Goal: Transaction & Acquisition: Purchase product/service

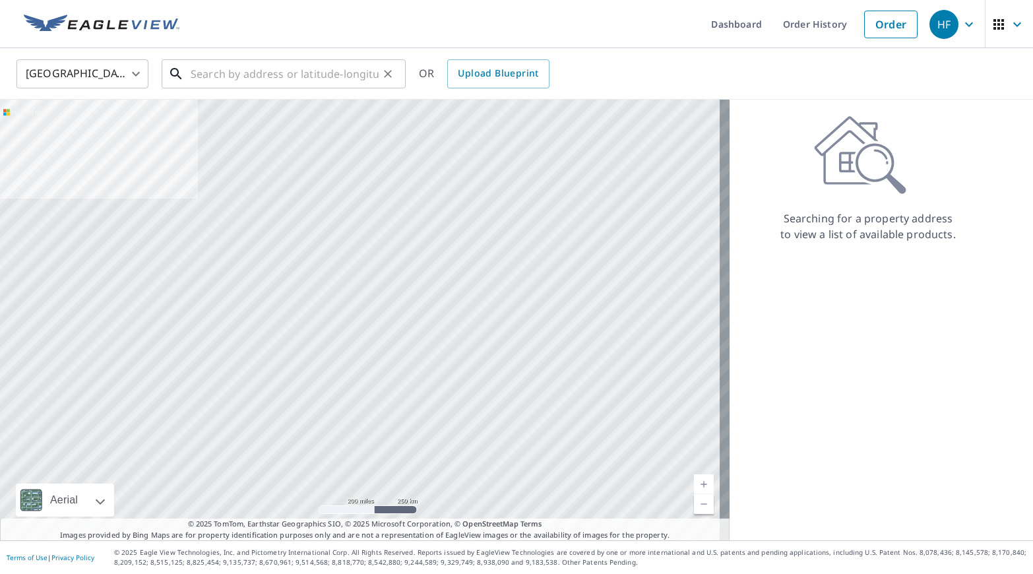
click at [234, 68] on input "text" at bounding box center [285, 73] width 188 height 37
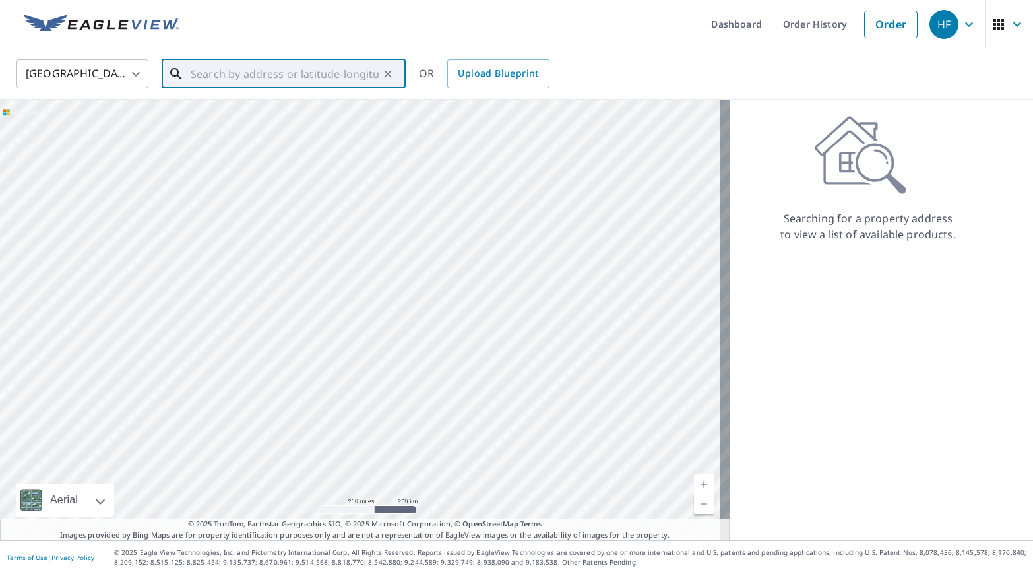
paste input "[STREET_ADDRESS]"
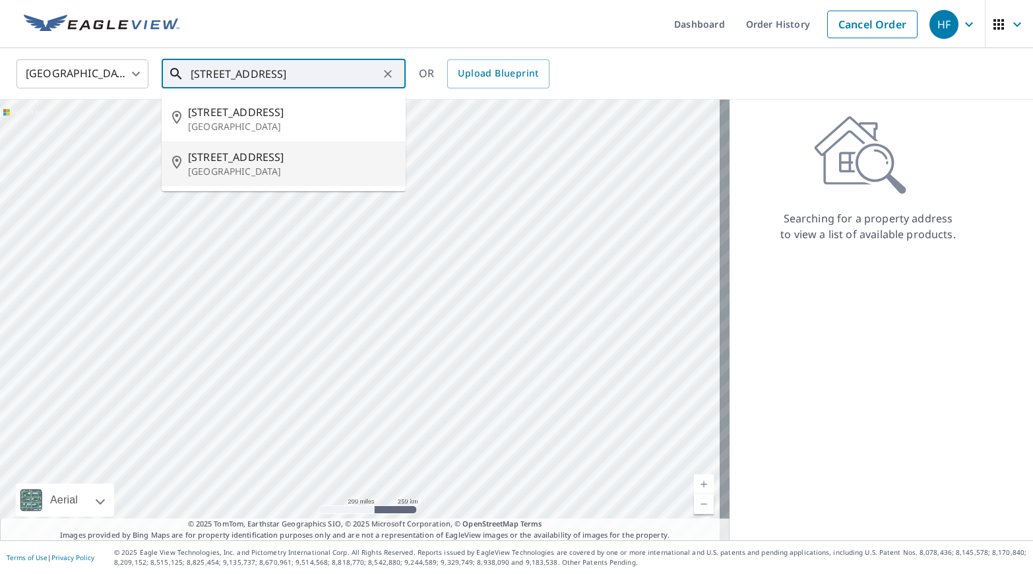
click at [332, 162] on span "[STREET_ADDRESS]" at bounding box center [291, 157] width 207 height 16
type input "[STREET_ADDRESS]"
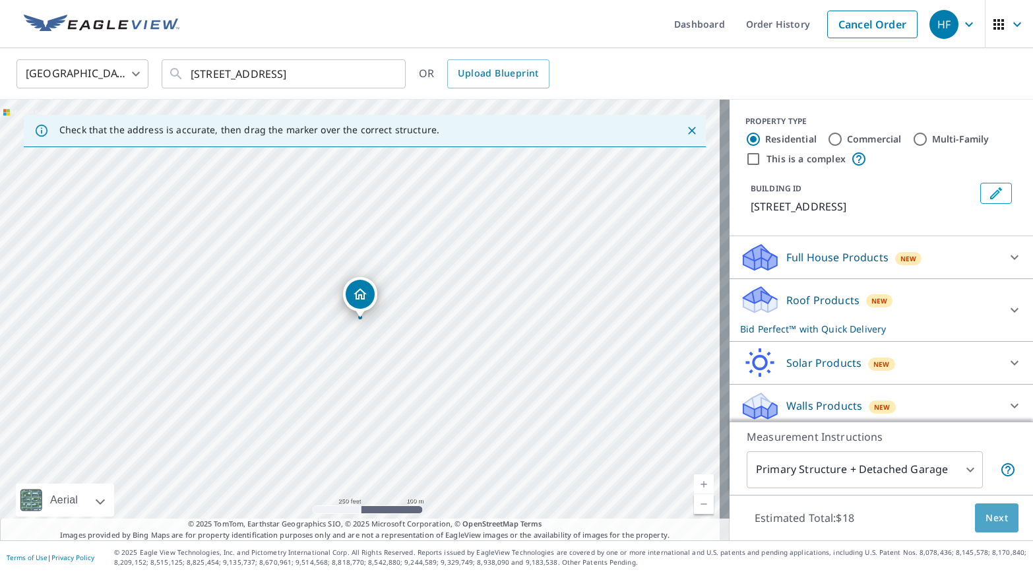
click at [985, 518] on span "Next" at bounding box center [996, 518] width 22 height 16
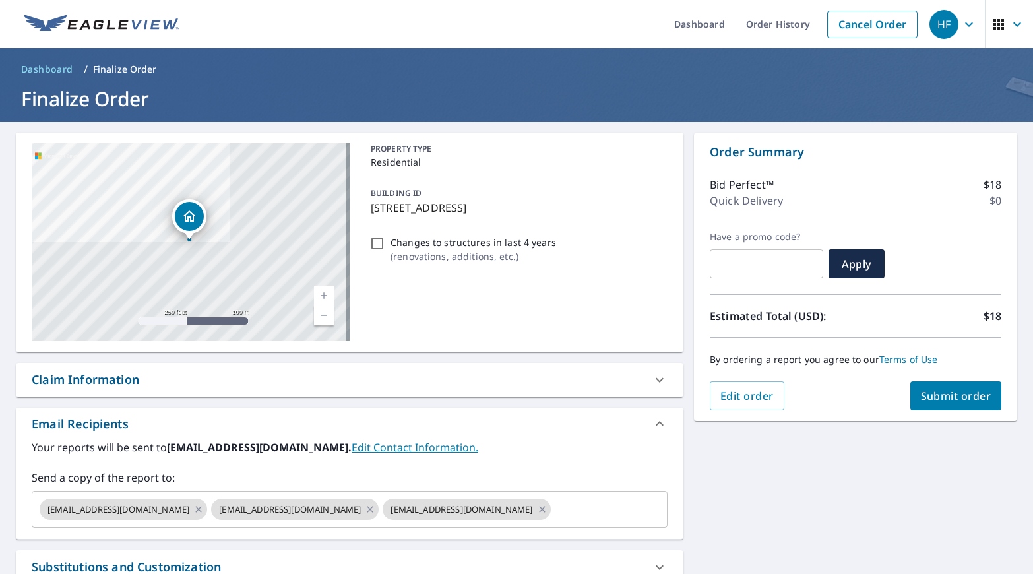
click at [937, 393] on span "Submit order" at bounding box center [956, 395] width 71 height 15
checkbox input "true"
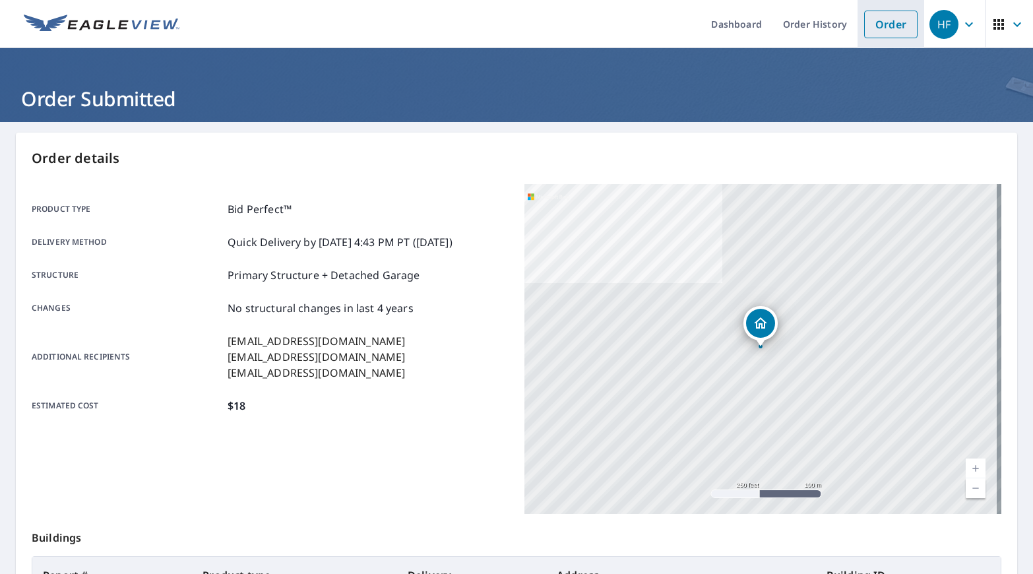
click at [870, 27] on link "Order" at bounding box center [890, 25] width 53 height 28
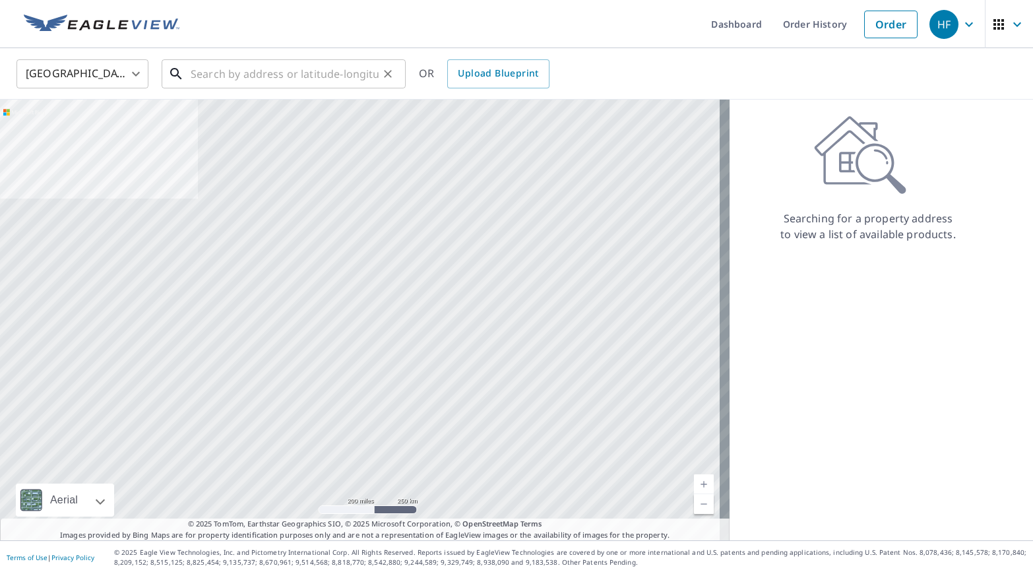
click at [232, 77] on input "text" at bounding box center [285, 73] width 188 height 37
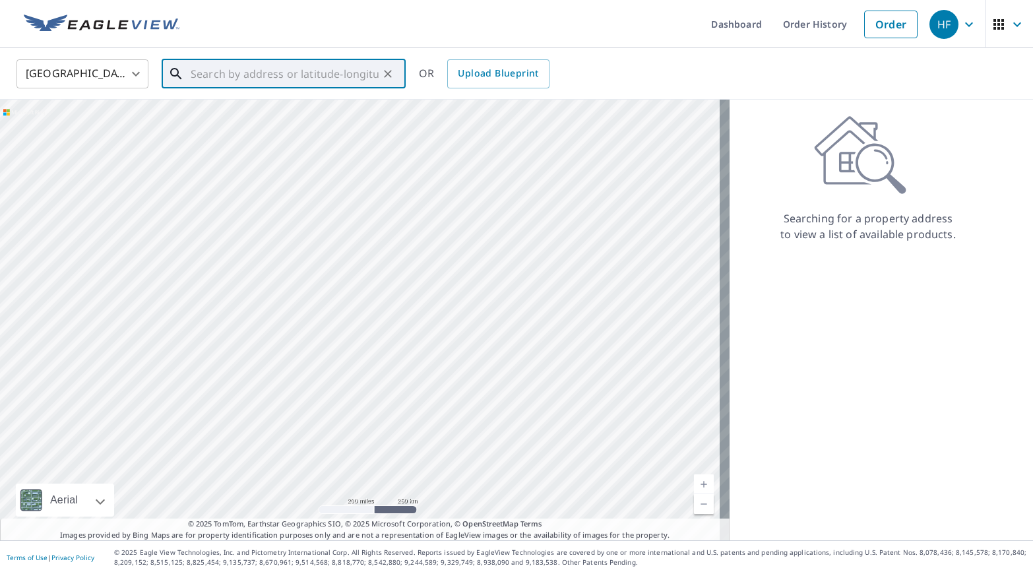
paste input "[STREET_ADDRESS][PERSON_NAME]"
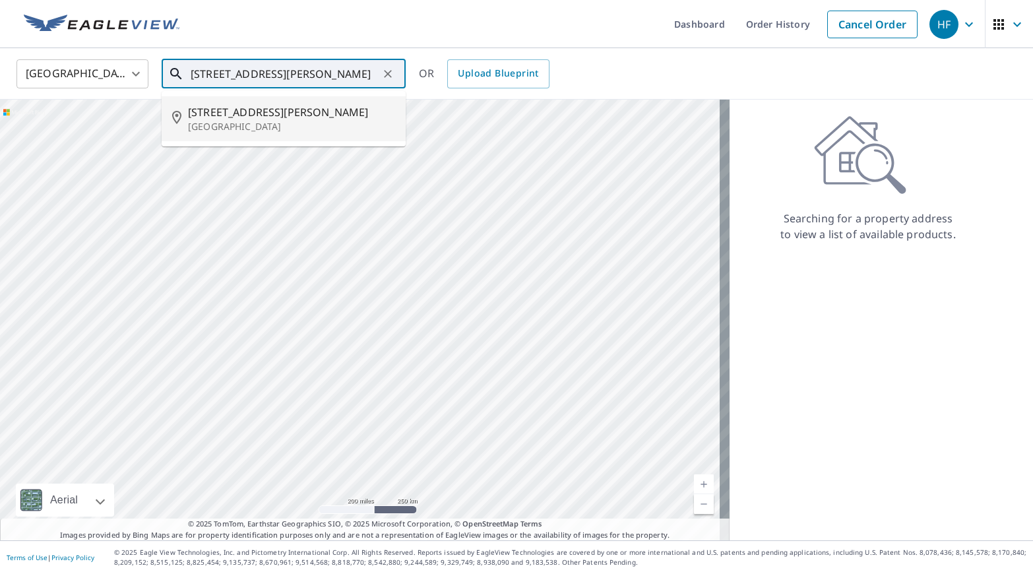
click at [309, 127] on p "[GEOGRAPHIC_DATA]" at bounding box center [291, 126] width 207 height 13
type input "[STREET_ADDRESS][PERSON_NAME]"
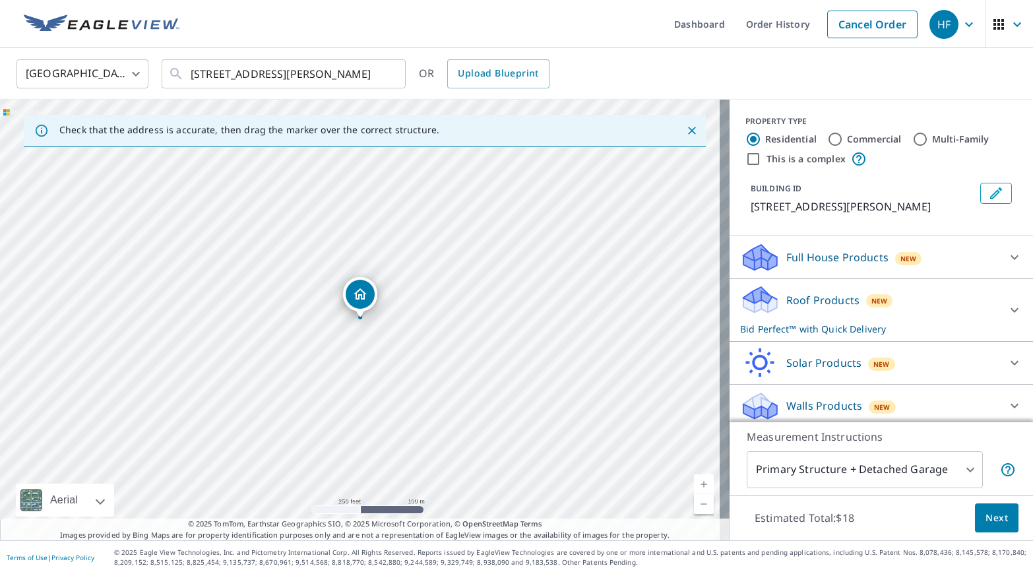
click at [985, 515] on span "Next" at bounding box center [996, 518] width 22 height 16
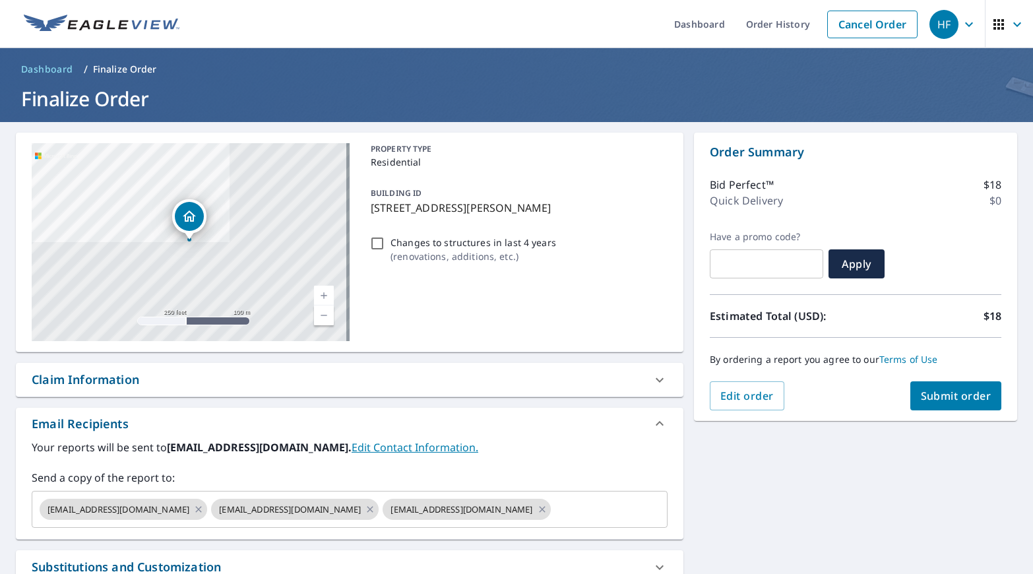
click at [930, 400] on span "Submit order" at bounding box center [956, 395] width 71 height 15
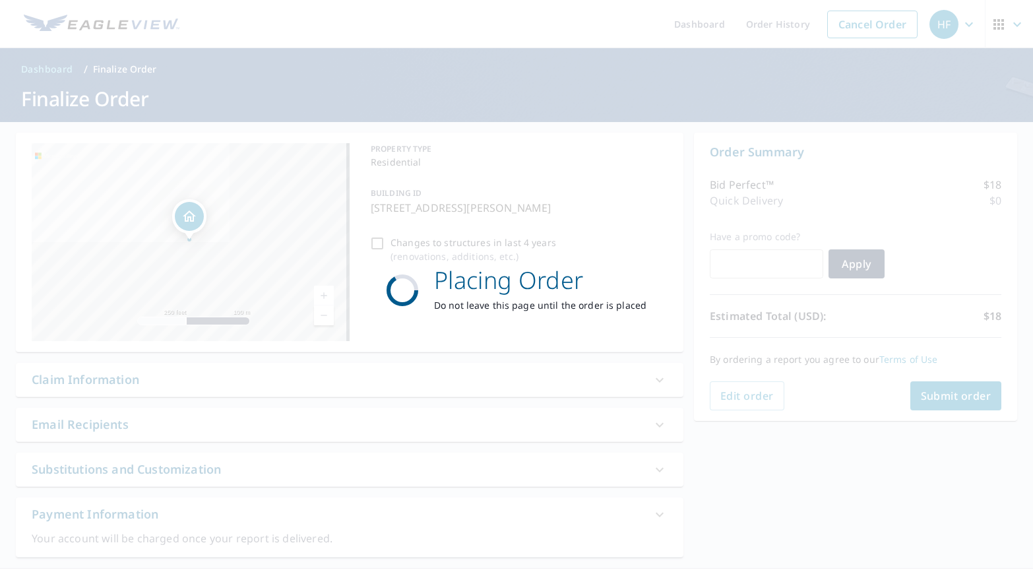
checkbox input "true"
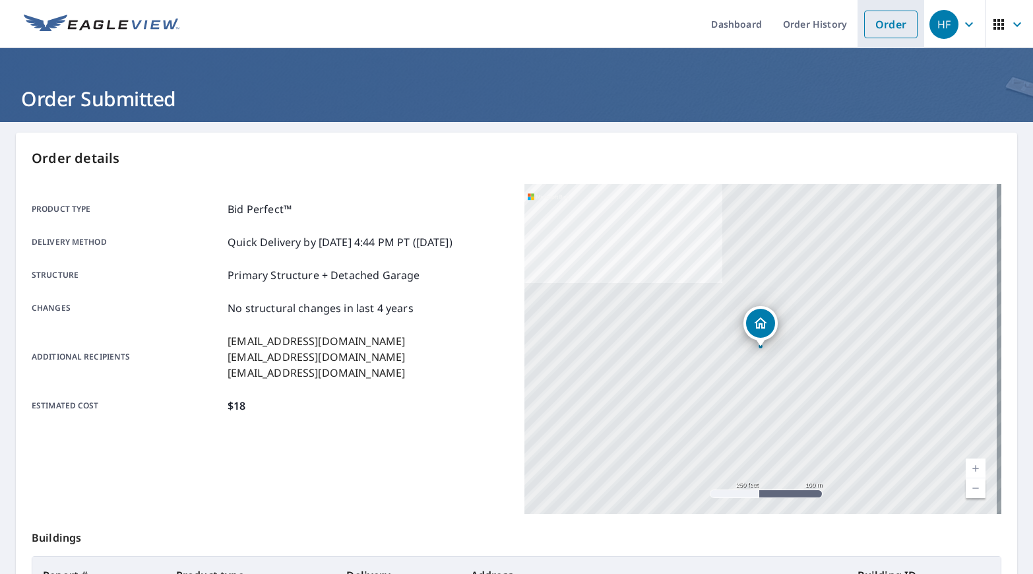
click at [882, 27] on link "Order" at bounding box center [890, 25] width 53 height 28
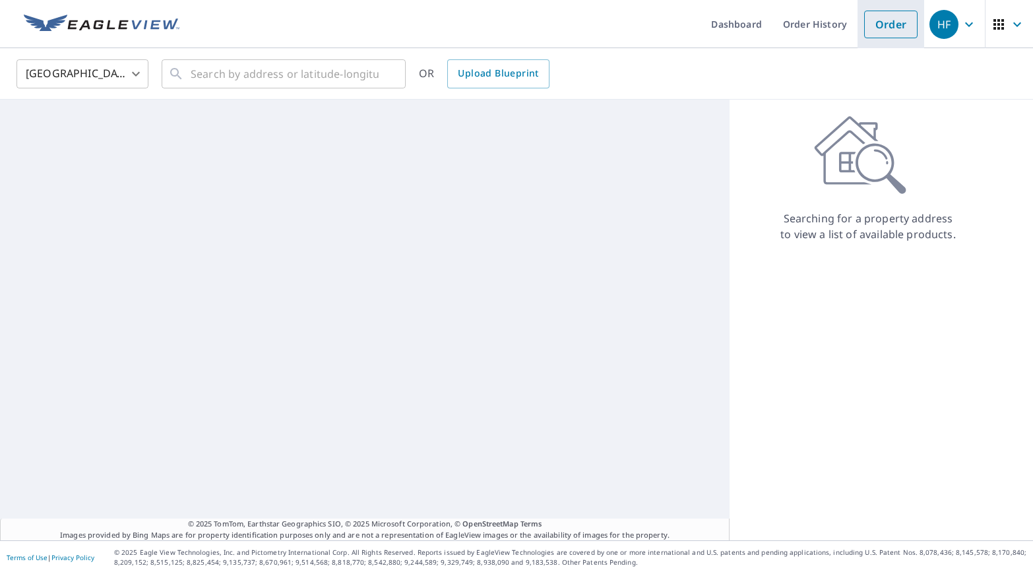
click at [882, 27] on link "Order" at bounding box center [890, 25] width 53 height 28
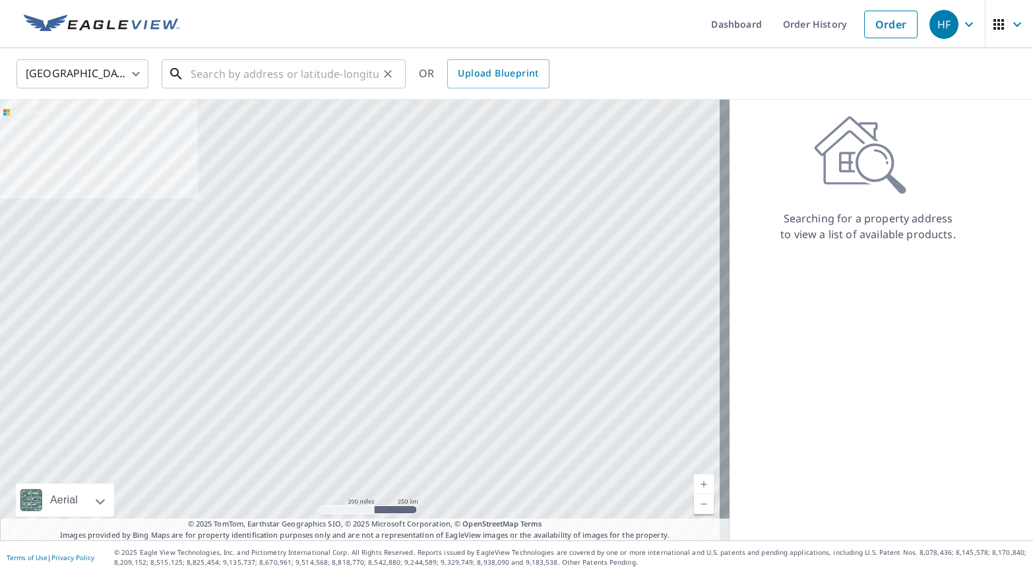
click at [230, 77] on input "text" at bounding box center [285, 73] width 188 height 37
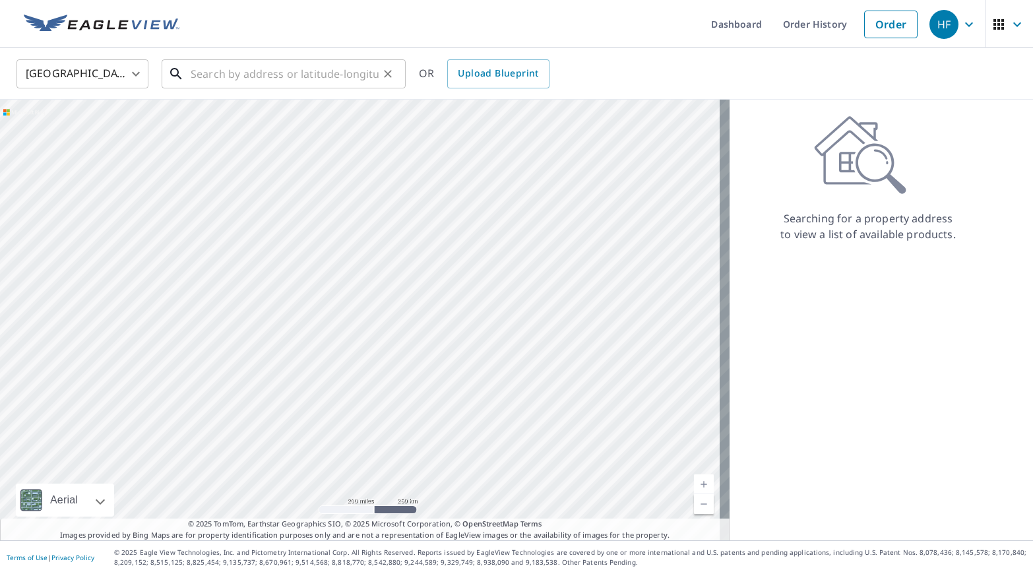
click at [241, 73] on input "text" at bounding box center [285, 73] width 188 height 37
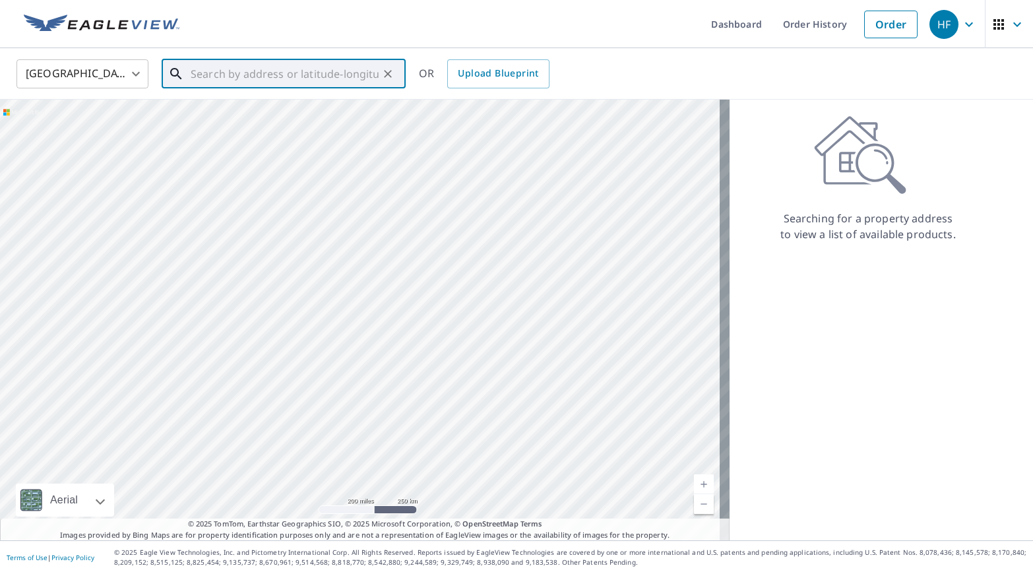
paste input "[STREET_ADDRESS]"
click at [315, 133] on p "[GEOGRAPHIC_DATA]" at bounding box center [291, 126] width 207 height 13
type input "[STREET_ADDRESS]"
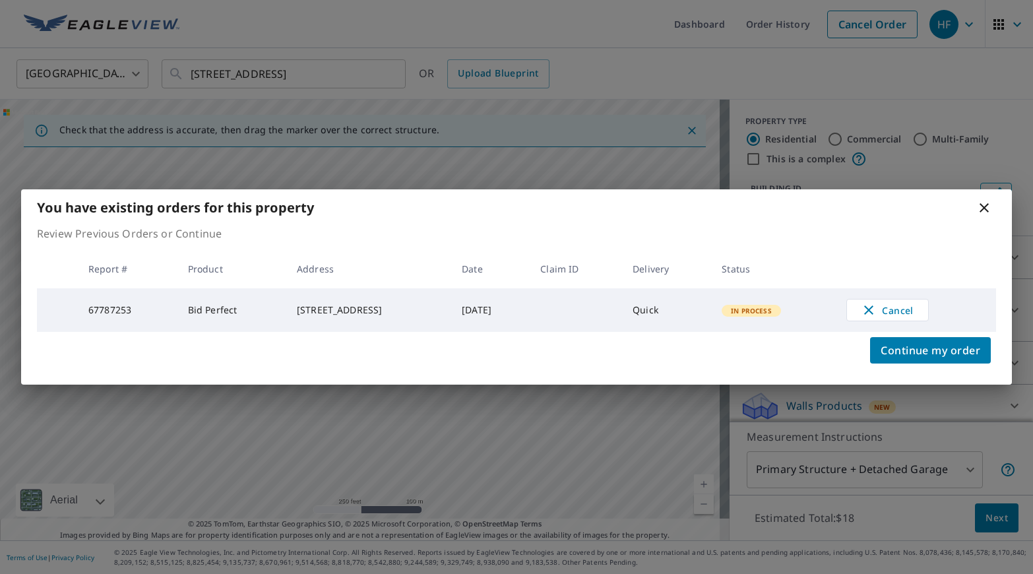
click at [985, 205] on icon at bounding box center [983, 207] width 9 height 9
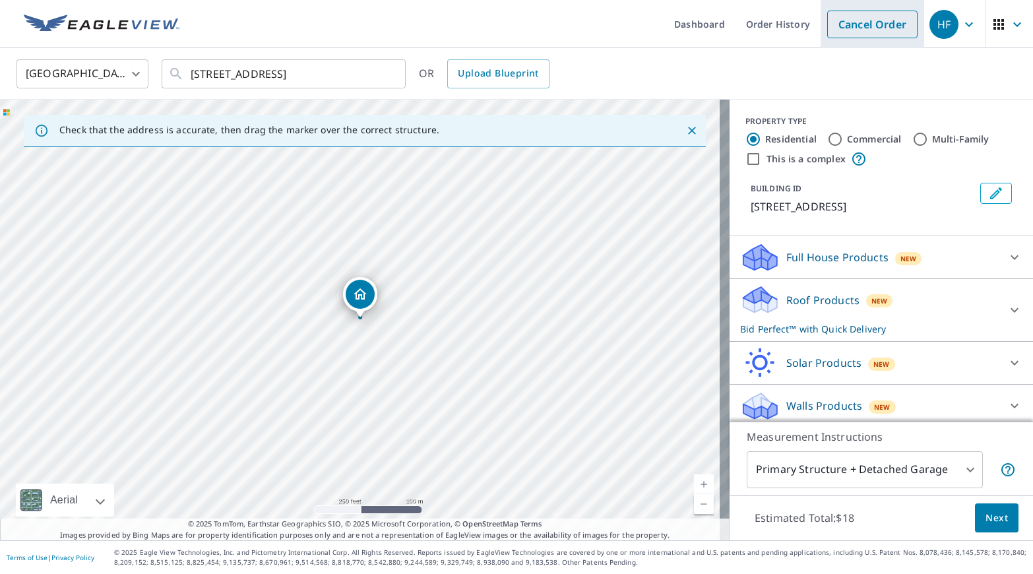
click at [839, 31] on link "Cancel Order" at bounding box center [872, 25] width 90 height 28
